Goal: Task Accomplishment & Management: Manage account settings

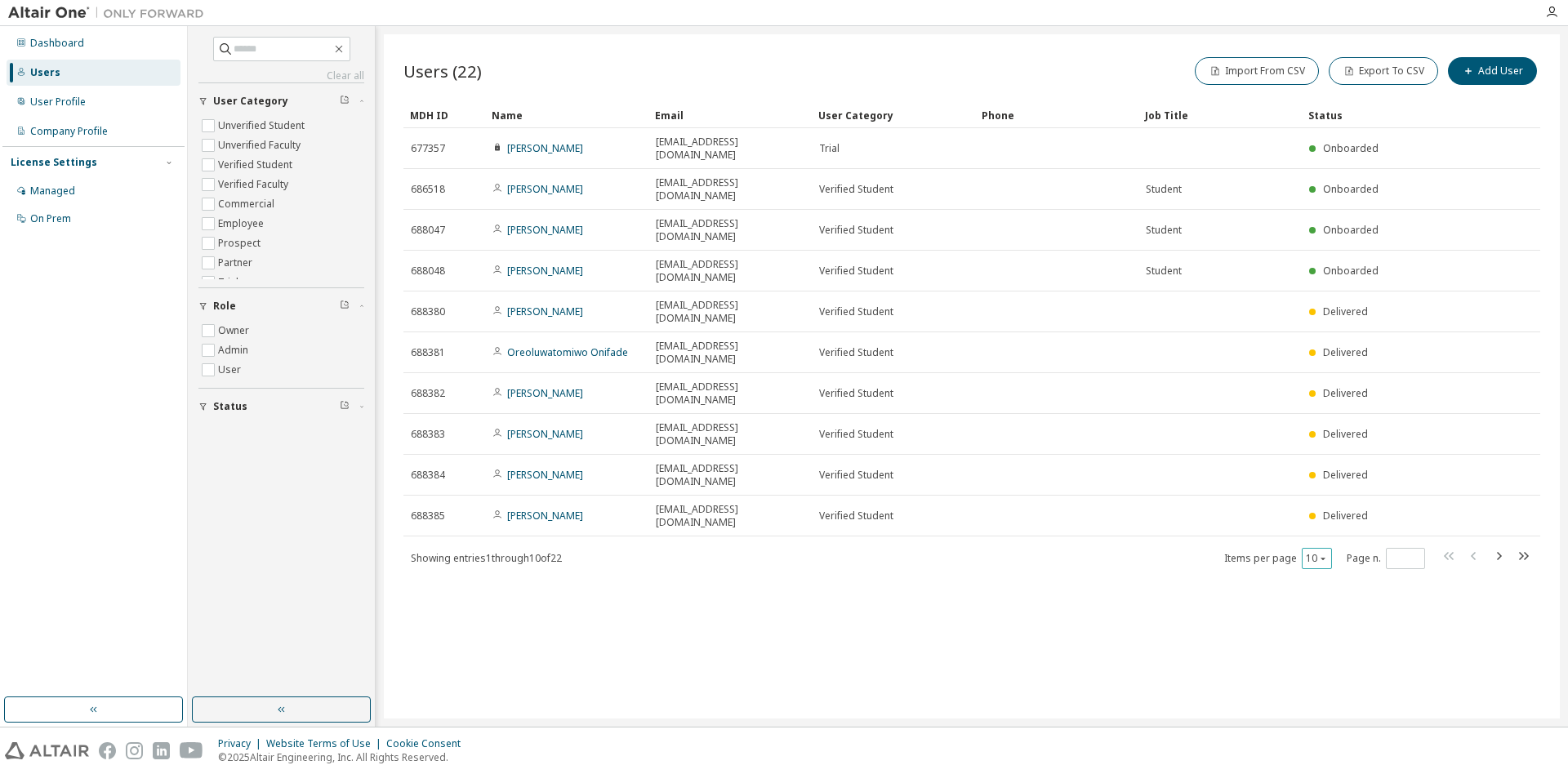
click at [1324, 554] on icon "button" at bounding box center [1322, 558] width 10 height 10
click at [1324, 524] on div "100" at bounding box center [1367, 527] width 131 height 20
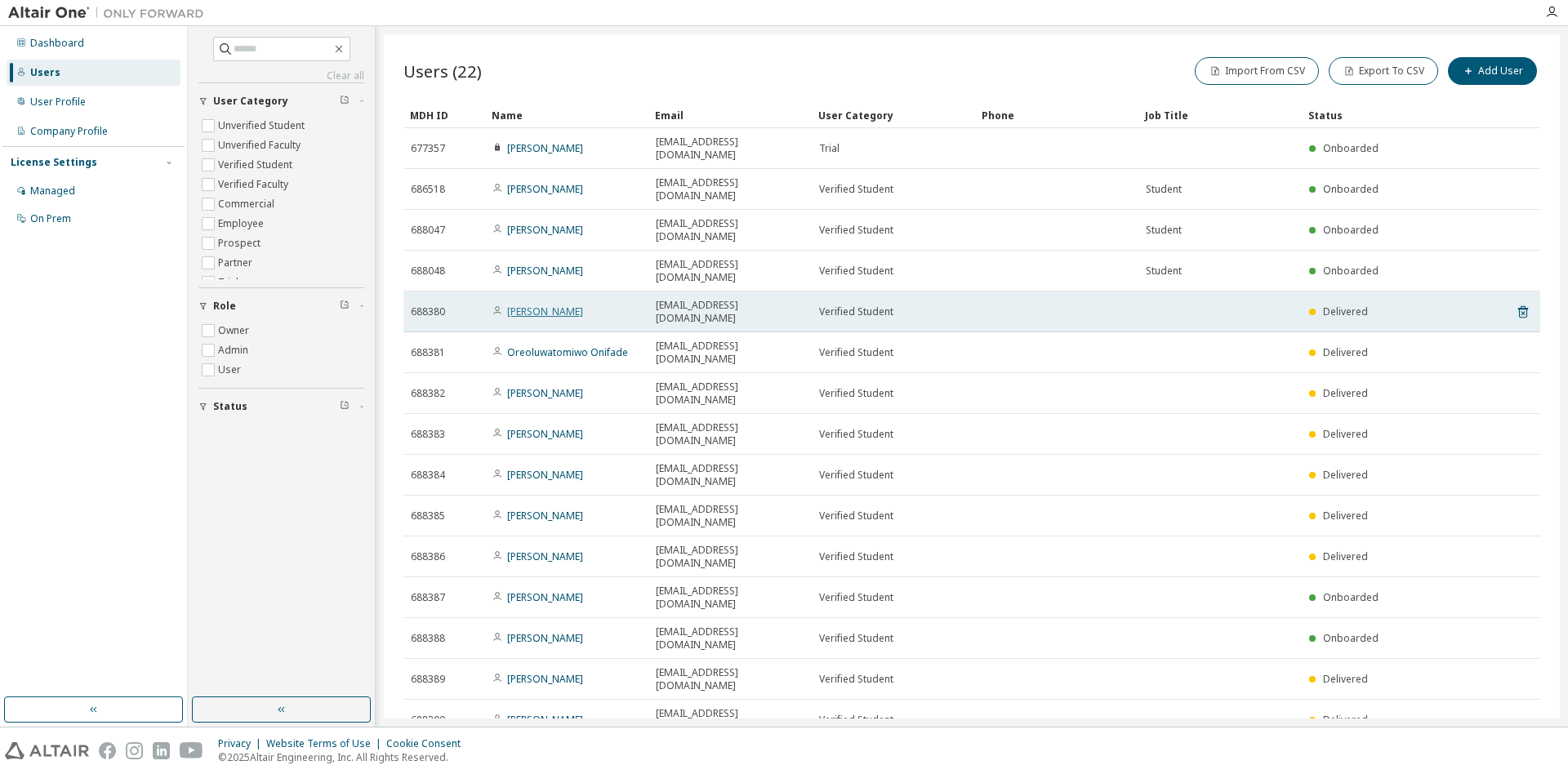
click at [533, 305] on link "[PERSON_NAME]" at bounding box center [545, 311] width 76 height 14
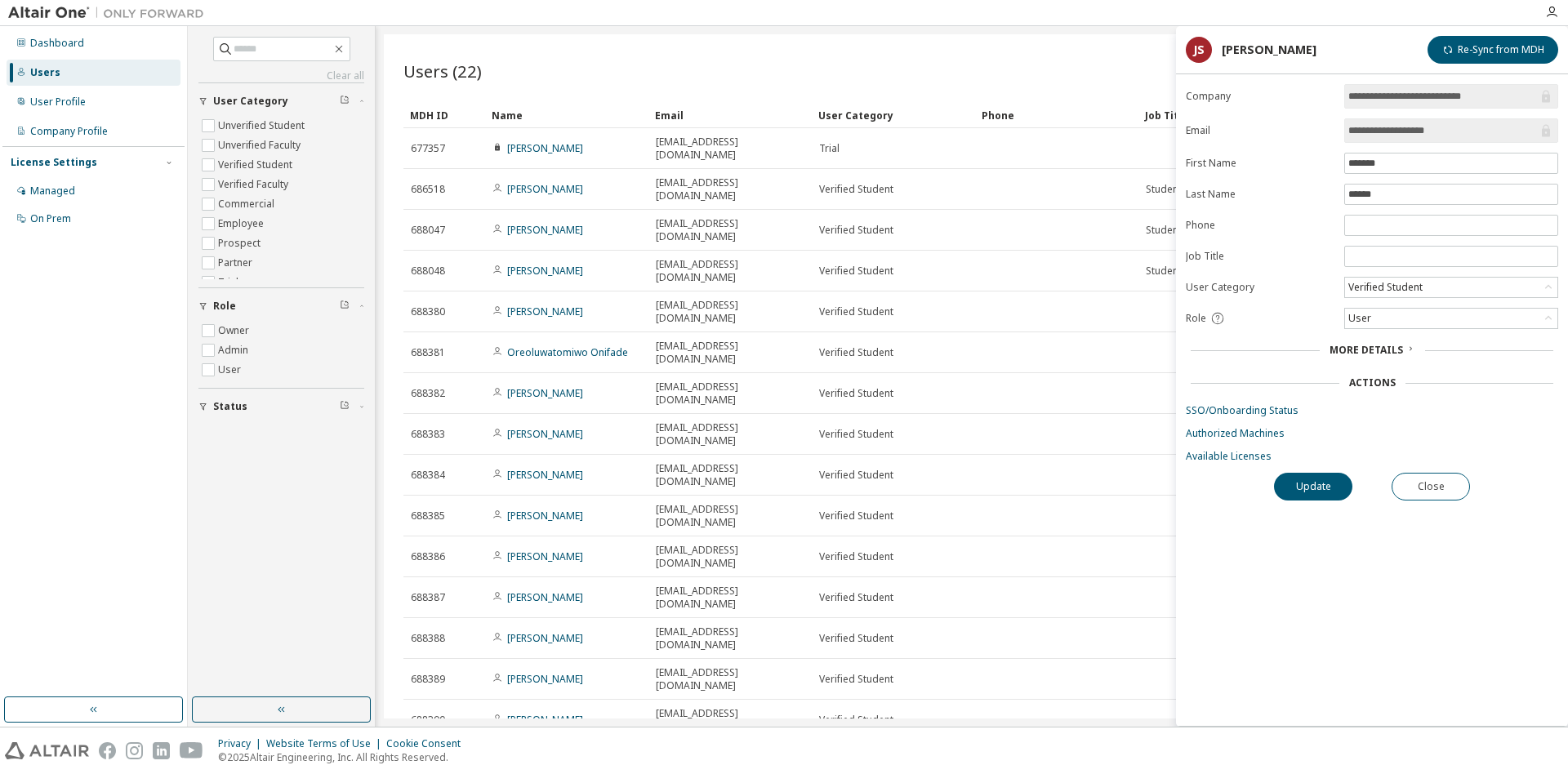
click at [1403, 348] on div "More Details" at bounding box center [1372, 350] width 85 height 13
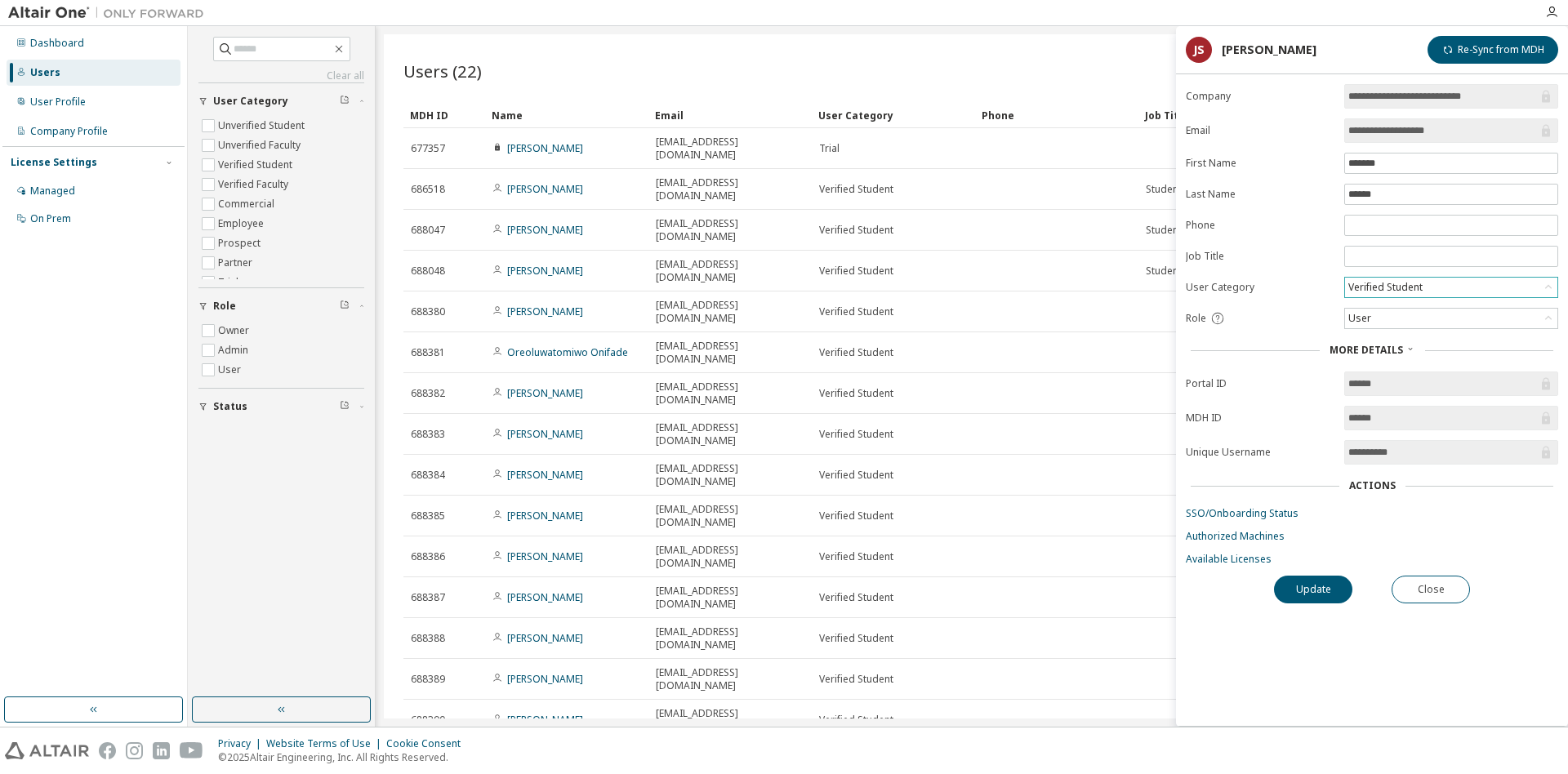
click at [1549, 288] on icon at bounding box center [1547, 287] width 6 height 4
click at [1471, 364] on li "Verified Faculty" at bounding box center [1451, 373] width 209 height 21
click at [1322, 584] on button "Update" at bounding box center [1313, 589] width 78 height 28
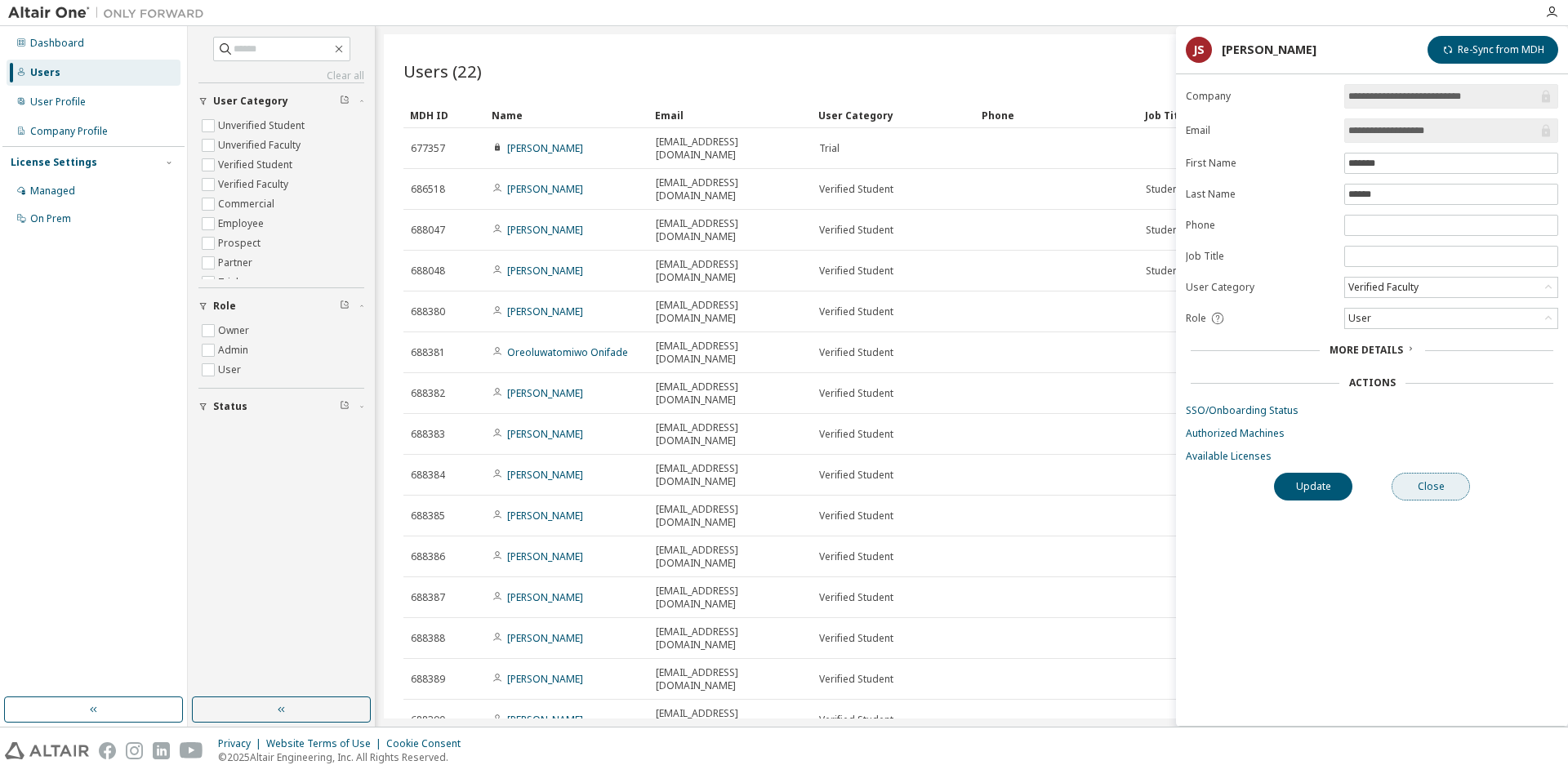
click at [1431, 493] on button "Close" at bounding box center [1430, 486] width 78 height 28
